Goal: Task Accomplishment & Management: Manage account settings

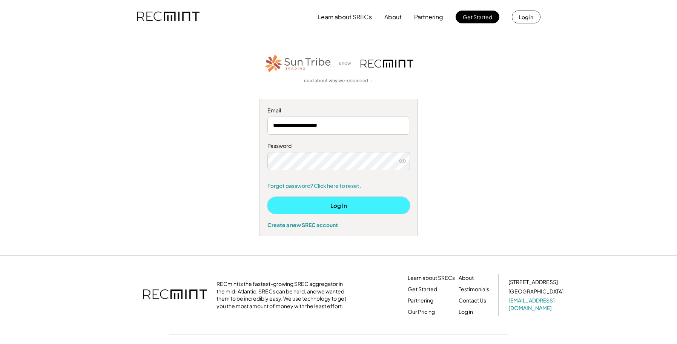
click at [342, 206] on button "Log In" at bounding box center [339, 205] width 143 height 17
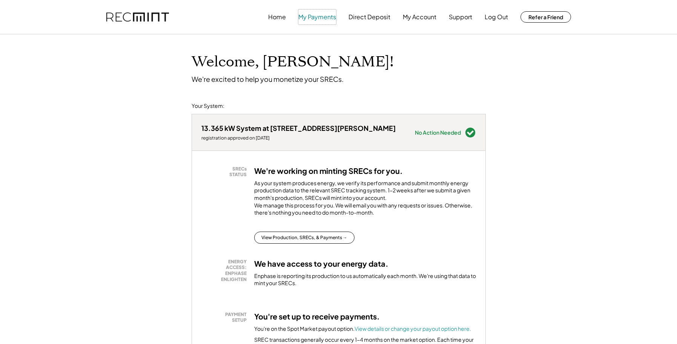
click at [308, 20] on button "My Payments" at bounding box center [317, 16] width 38 height 15
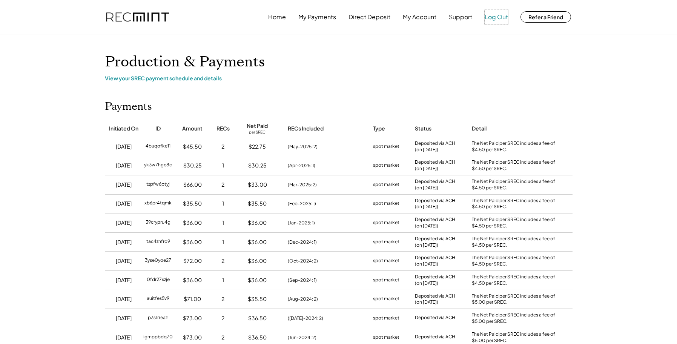
click at [500, 15] on button "Log Out" at bounding box center [496, 16] width 23 height 15
